Goal: Transaction & Acquisition: Subscribe to service/newsletter

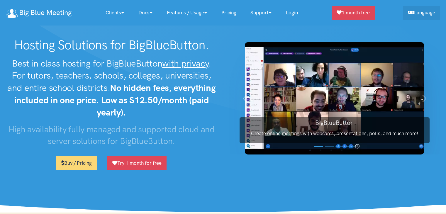
scroll to position [1804, 0]
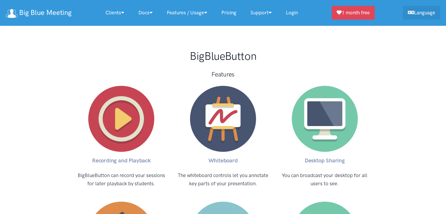
click at [292, 15] on link "Login" at bounding box center [292, 12] width 26 height 13
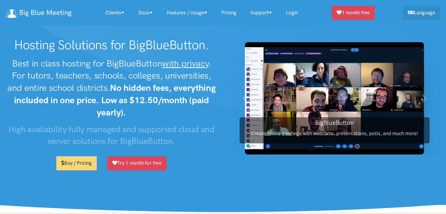
scroll to position [1804, 0]
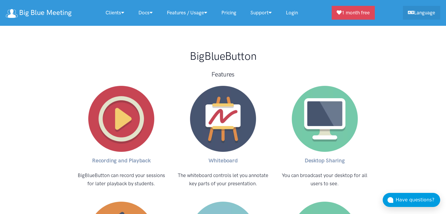
click at [225, 9] on link "Pricing" at bounding box center [228, 12] width 29 height 13
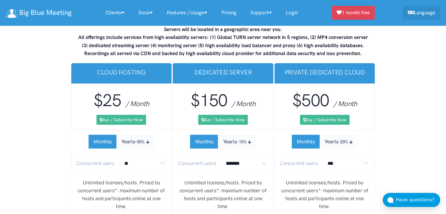
scroll to position [3571, 0]
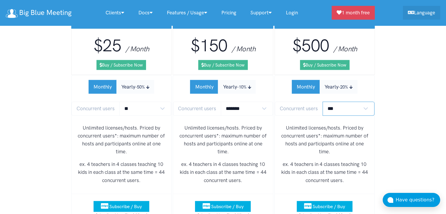
click at [347, 102] on select "*** **** **** **** **** **** **** **** **** **** **** **** *****" at bounding box center [348, 109] width 52 height 14
select select "*"
click at [322, 102] on select "*** **** **** **** **** **** **** **** **** **** **** **** *****" at bounding box center [348, 109] width 52 height 14
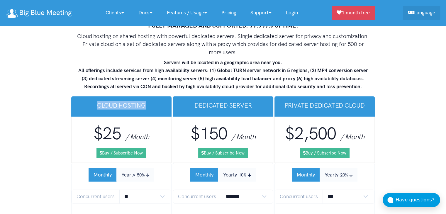
drag, startPoint x: 97, startPoint y: 76, endPoint x: 155, endPoint y: 80, distance: 57.5
click at [155, 101] on h3 "Cloud Hosting" at bounding box center [121, 105] width 91 height 8
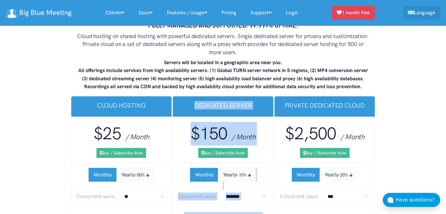
drag, startPoint x: 193, startPoint y: 79, endPoint x: 282, endPoint y: 82, distance: 88.8
click at [282, 101] on h3 "Private Dedicated Cloud" at bounding box center [324, 105] width 91 height 8
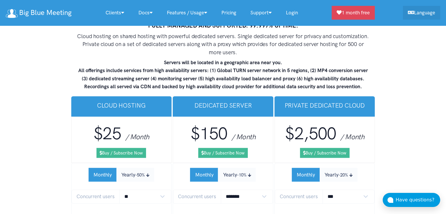
click at [287, 101] on h3 "Private Dedicated Cloud" at bounding box center [324, 105] width 91 height 8
click at [369, 101] on h3 "Private Dedicated Cloud" at bounding box center [324, 105] width 91 height 8
click at [357, 101] on h3 "Private Dedicated Cloud" at bounding box center [324, 105] width 91 height 8
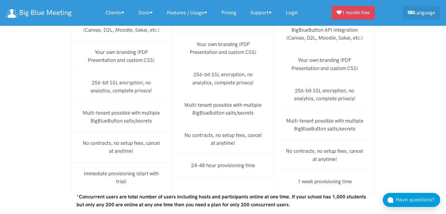
scroll to position [4011, 0]
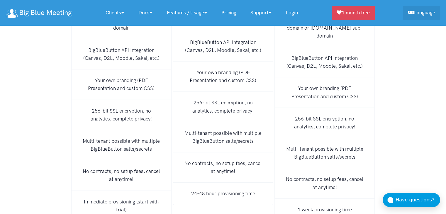
click at [316, 199] on li "1 week provisioning time" at bounding box center [324, 210] width 101 height 22
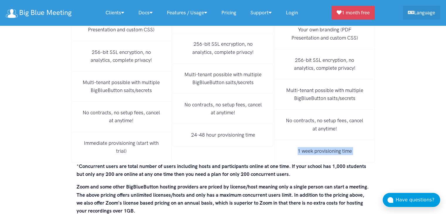
scroll to position [4118, 0]
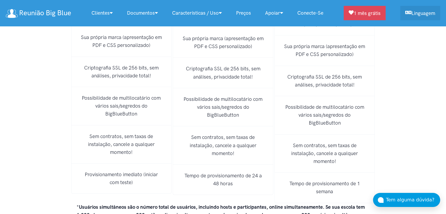
click at [315, 180] on font "Tempo de provisionamento de 1 semana" at bounding box center [324, 187] width 71 height 14
click at [220, 165] on li "Tempo de provisionamento de 24 a 48 horas" at bounding box center [223, 180] width 101 height 30
click at [220, 173] on font "Tempo de provisionamento de 24 a 48 horas" at bounding box center [222, 180] width 77 height 14
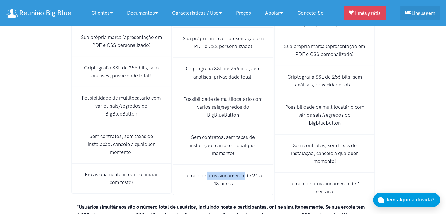
click at [220, 173] on font "Tempo de provisionamento de 24 a 48 horas" at bounding box center [222, 180] width 77 height 14
click at [224, 173] on font "Tempo de provisionamento de 24 a 48 horas" at bounding box center [222, 180] width 77 height 14
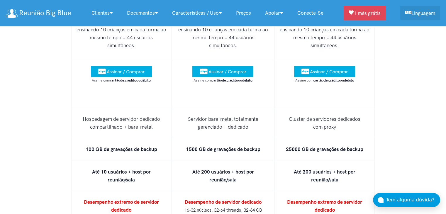
scroll to position [3813, 0]
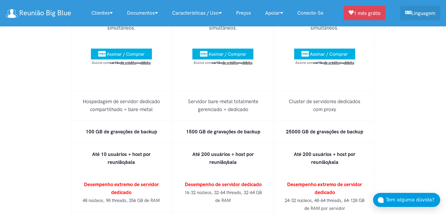
click at [191, 129] on font "1500 GB de gravações de backup" at bounding box center [222, 132] width 74 height 6
click at [205, 129] on font "1500 GB de gravações de backup" at bounding box center [222, 132] width 74 height 6
click at [315, 129] on font "25000 GB de gravações de backup" at bounding box center [324, 132] width 77 height 6
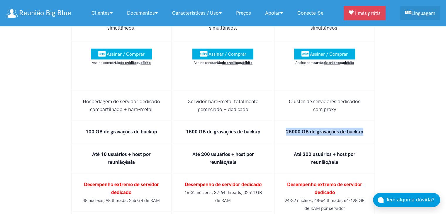
click at [315, 129] on font "25000 GB de gravações de backup" at bounding box center [324, 132] width 77 height 6
click at [220, 129] on font "1500 GB de gravações de backup" at bounding box center [222, 132] width 74 height 6
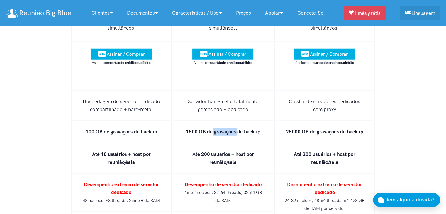
click at [220, 129] on font "1500 GB de gravações de backup" at bounding box center [222, 132] width 74 height 6
click at [232, 151] on font "Até 200 usuários + host por reunião/sala" at bounding box center [223, 158] width 62 height 14
click at [231, 143] on li "Até 200 usuários + host por reunião/sala" at bounding box center [223, 158] width 101 height 30
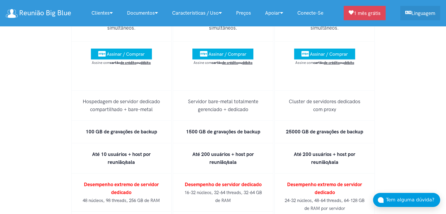
click at [220, 151] on font "Até 200 usuários + host por reunião/sala" at bounding box center [223, 158] width 62 height 14
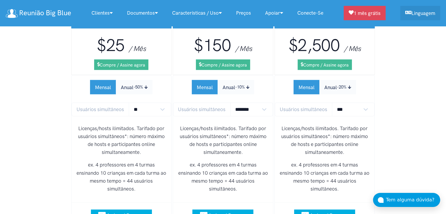
scroll to position [3637, 0]
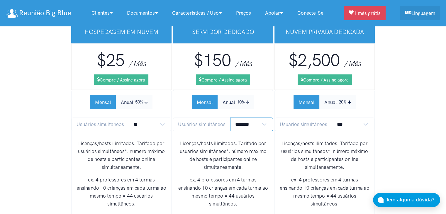
click at [251, 118] on select "******* ******* *******" at bounding box center [251, 125] width 43 height 14
click at [251, 140] on font "Licenças/hosts ilimitados. Tarifado por usuários simultâneos*: número máximo de…" at bounding box center [222, 155] width 87 height 30
click at [257, 118] on select "******* ******* *******" at bounding box center [251, 125] width 43 height 14
select select "*"
click at [230, 118] on select "******* ******* *******" at bounding box center [251, 125] width 43 height 14
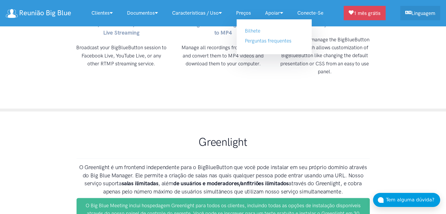
scroll to position [2916, 0]
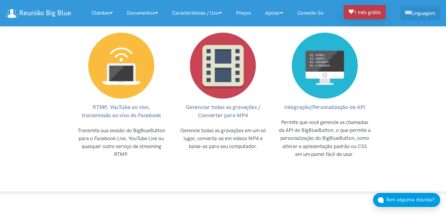
click at [375, 12] on font "1 mês grátis" at bounding box center [366, 12] width 27 height 6
